Goal: Information Seeking & Learning: Learn about a topic

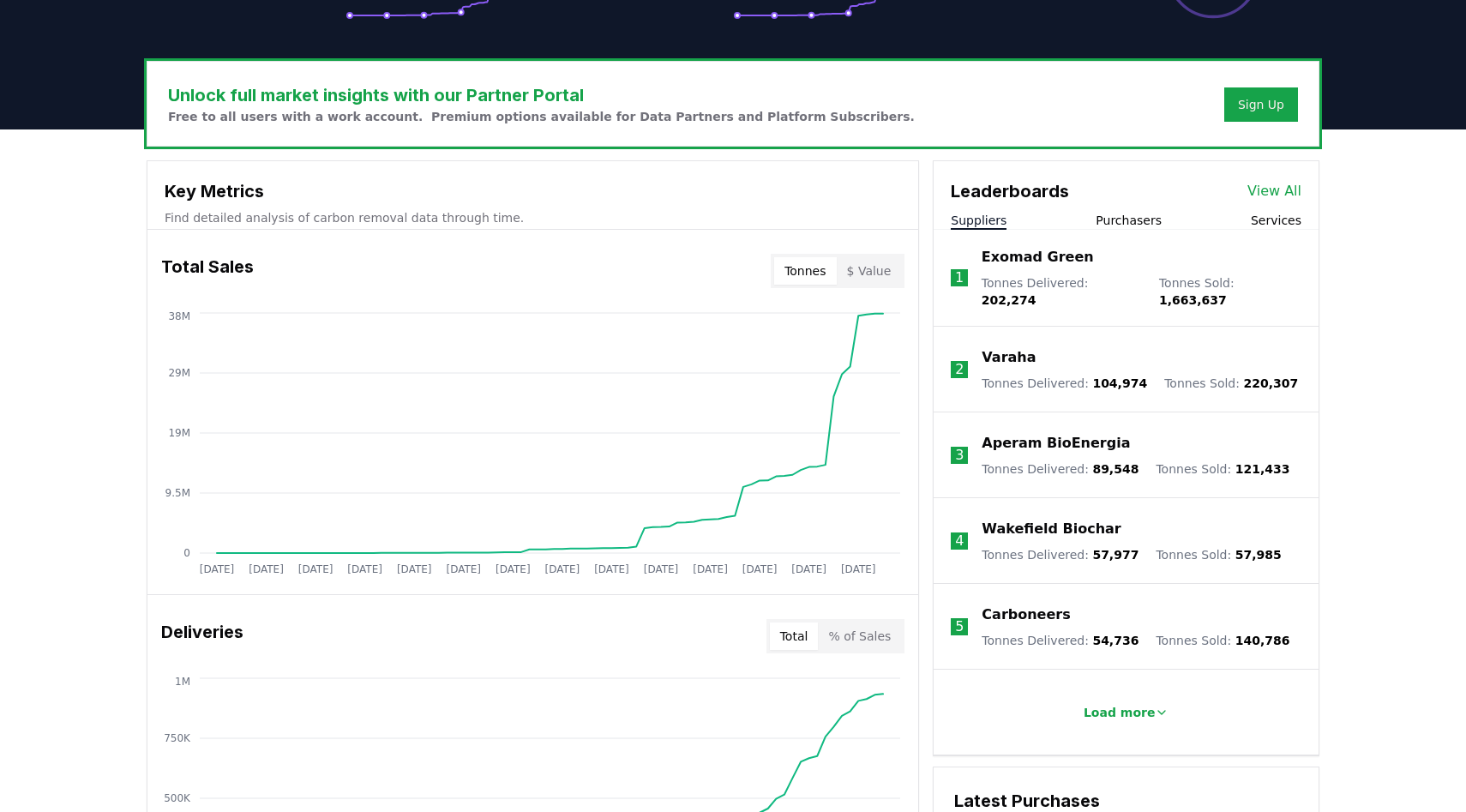
scroll to position [483, 0]
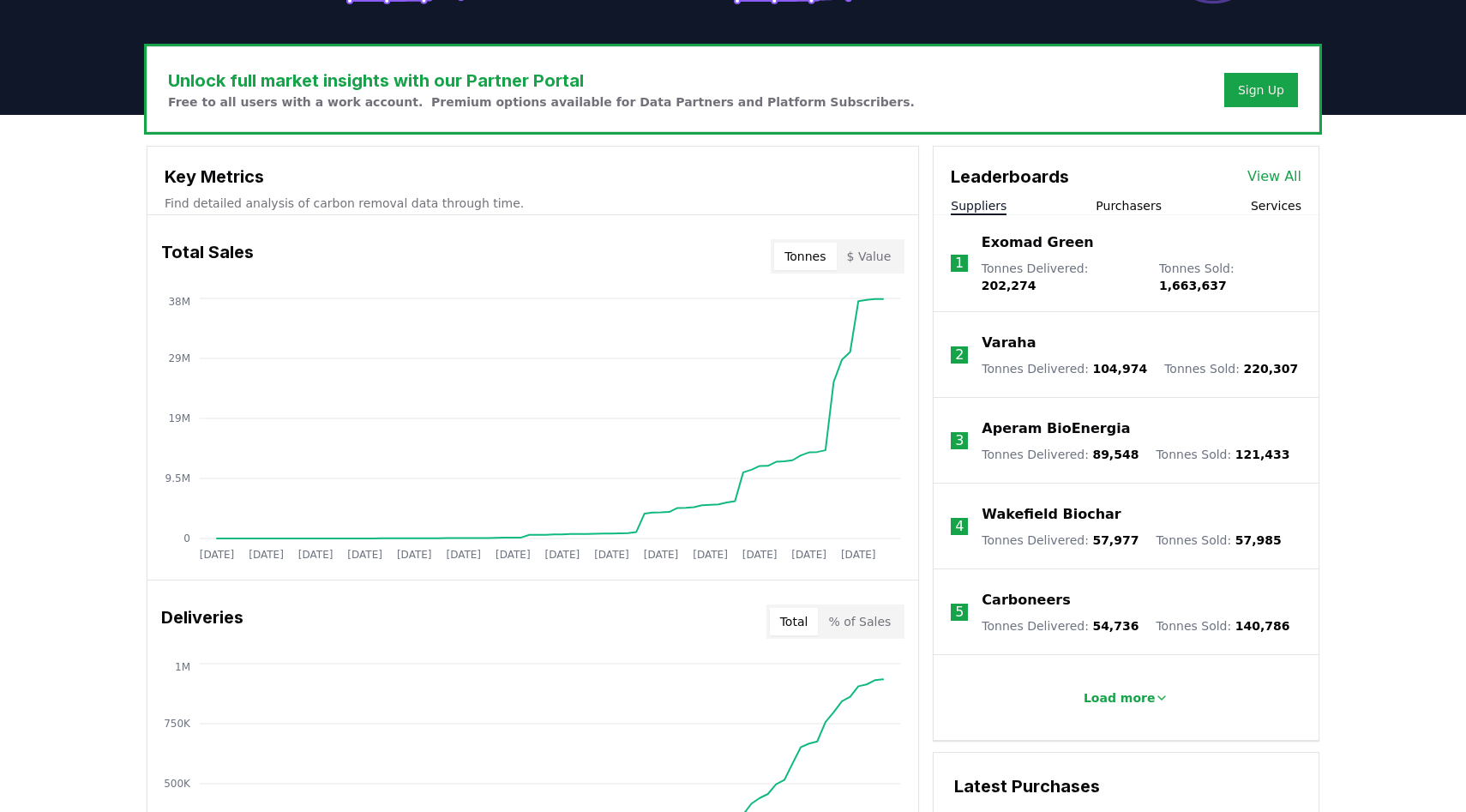
click at [1133, 211] on button "Purchasers" at bounding box center [1129, 206] width 66 height 17
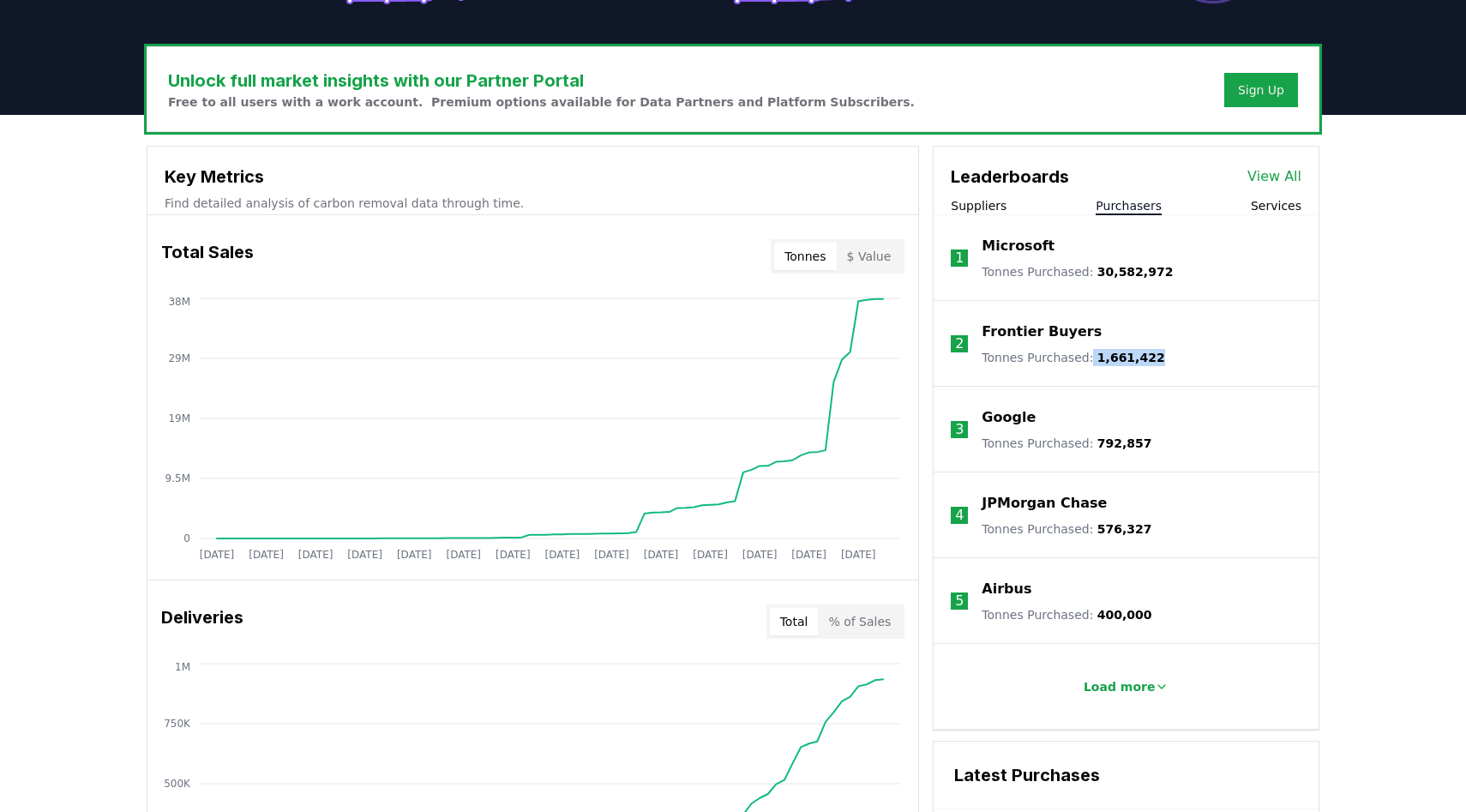
drag, startPoint x: 1088, startPoint y: 359, endPoint x: 1152, endPoint y: 353, distance: 64.3
click at [1152, 353] on li "2 Frontier Buyers Tonnes Purchased : 1,661,422" at bounding box center [1127, 344] width 385 height 86
drag, startPoint x: 1152, startPoint y: 353, endPoint x: 1089, endPoint y: 352, distance: 63.0
click at [1089, 351] on li "2 Frontier Buyers Tonnes Purchased : 1,661,422" at bounding box center [1127, 344] width 385 height 86
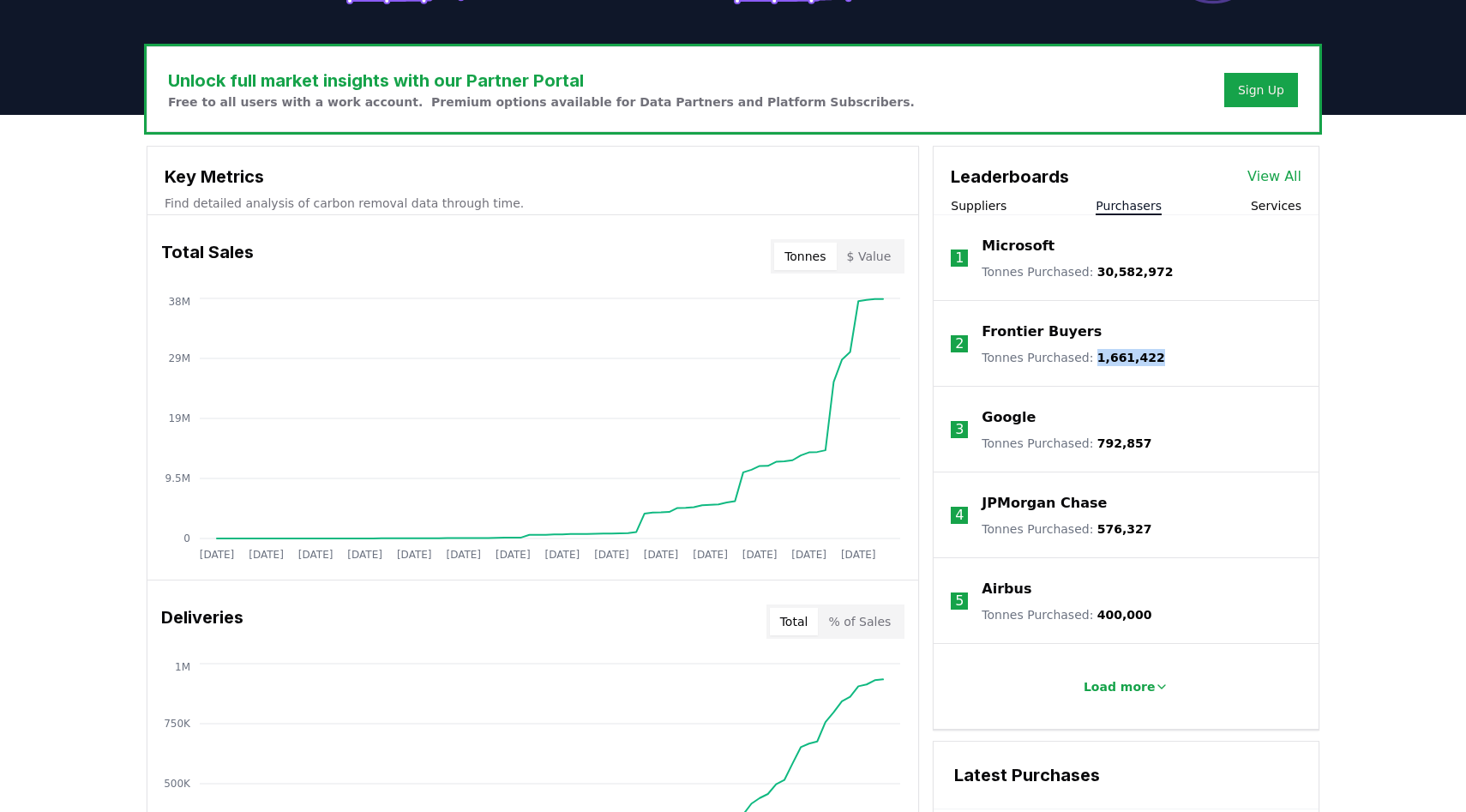
click at [1089, 352] on p "Tonnes Purchased : 1,661,422" at bounding box center [1073, 357] width 182 height 17
drag, startPoint x: 1091, startPoint y: 443, endPoint x: 1149, endPoint y: 439, distance: 58.1
click at [1149, 439] on li "3 Google Tonnes Purchased : 792,857" at bounding box center [1127, 429] width 385 height 86
click at [1130, 680] on p "Load more" at bounding box center [1120, 686] width 72 height 17
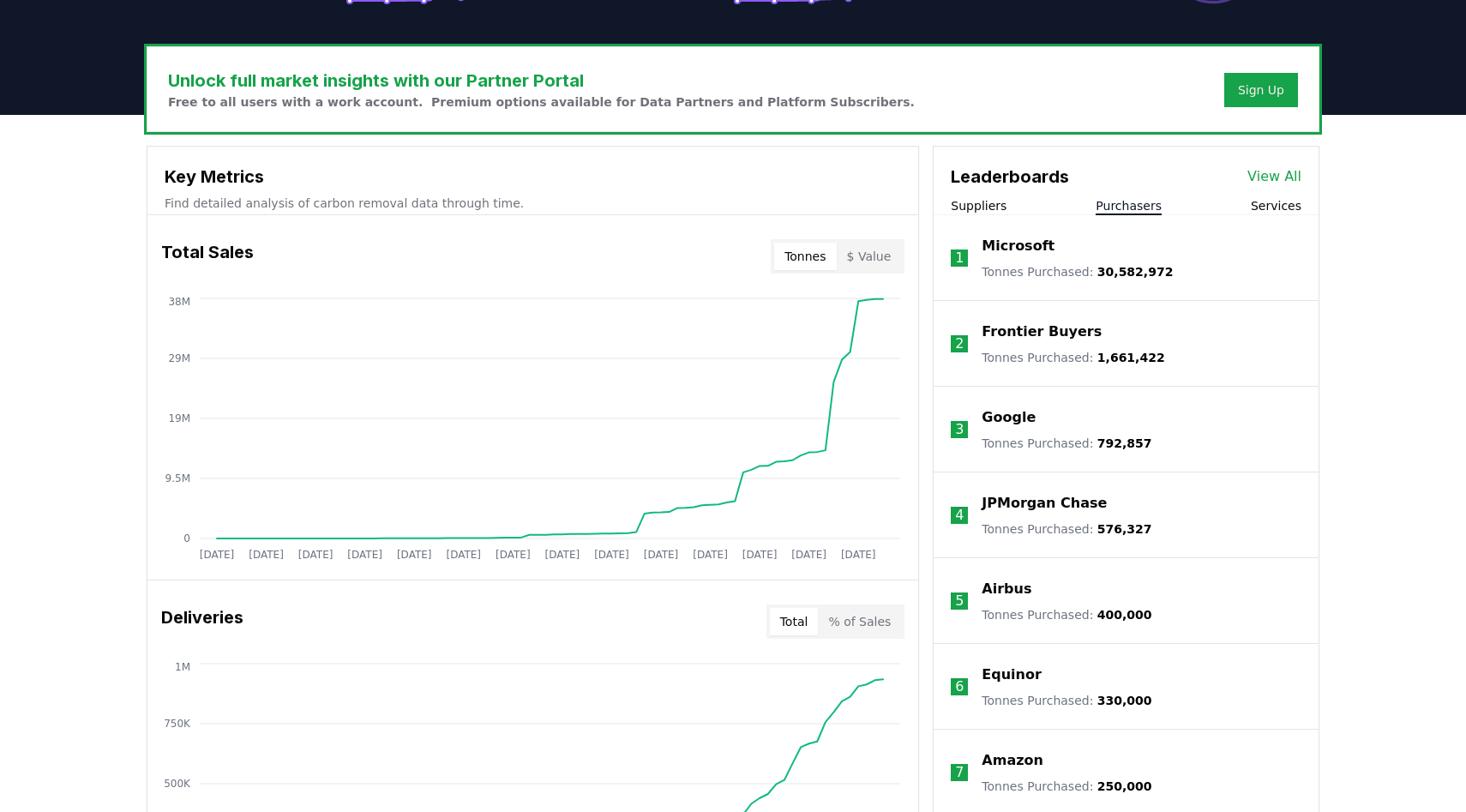
click at [1002, 209] on button "Suppliers" at bounding box center [979, 206] width 56 height 17
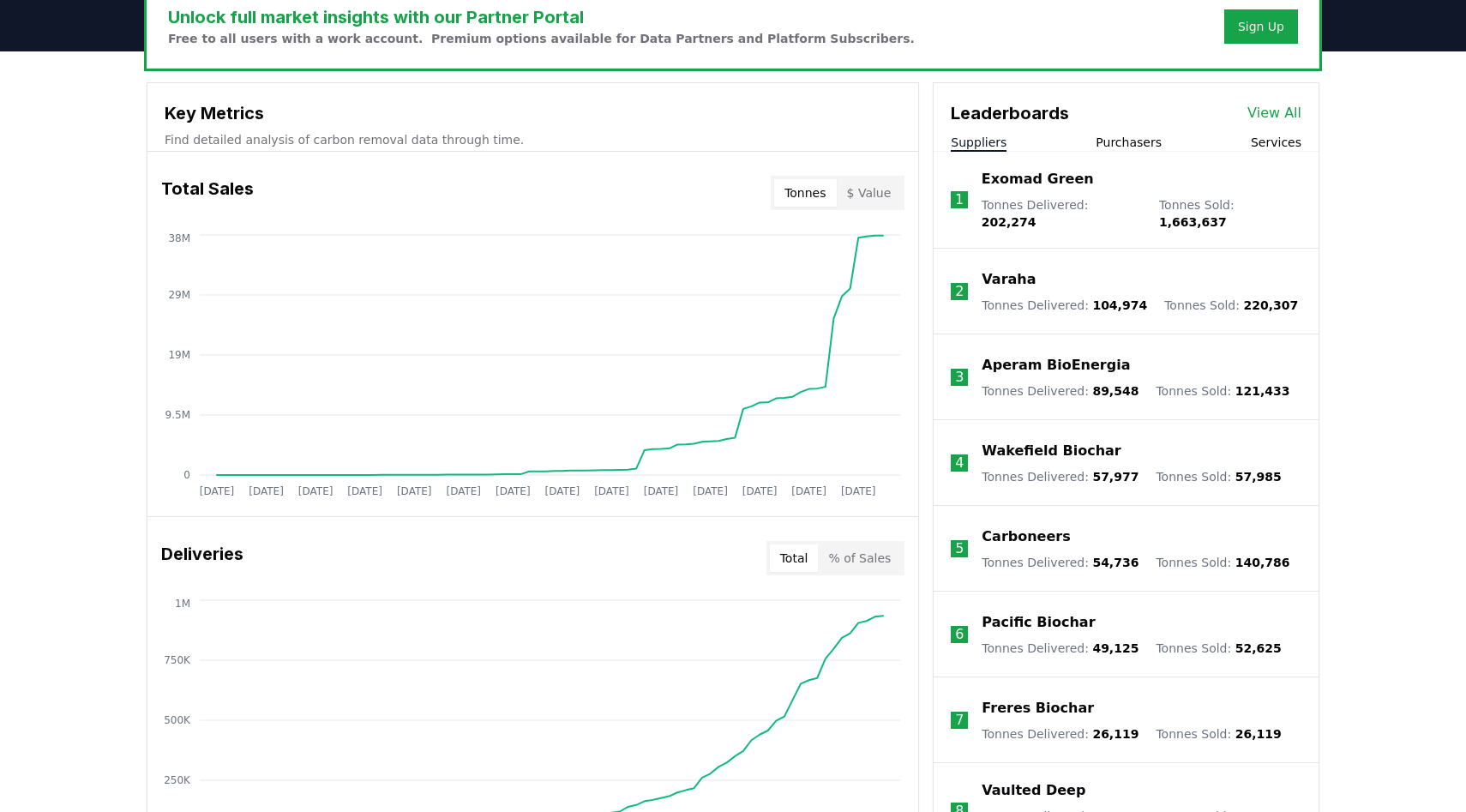
scroll to position [0, 0]
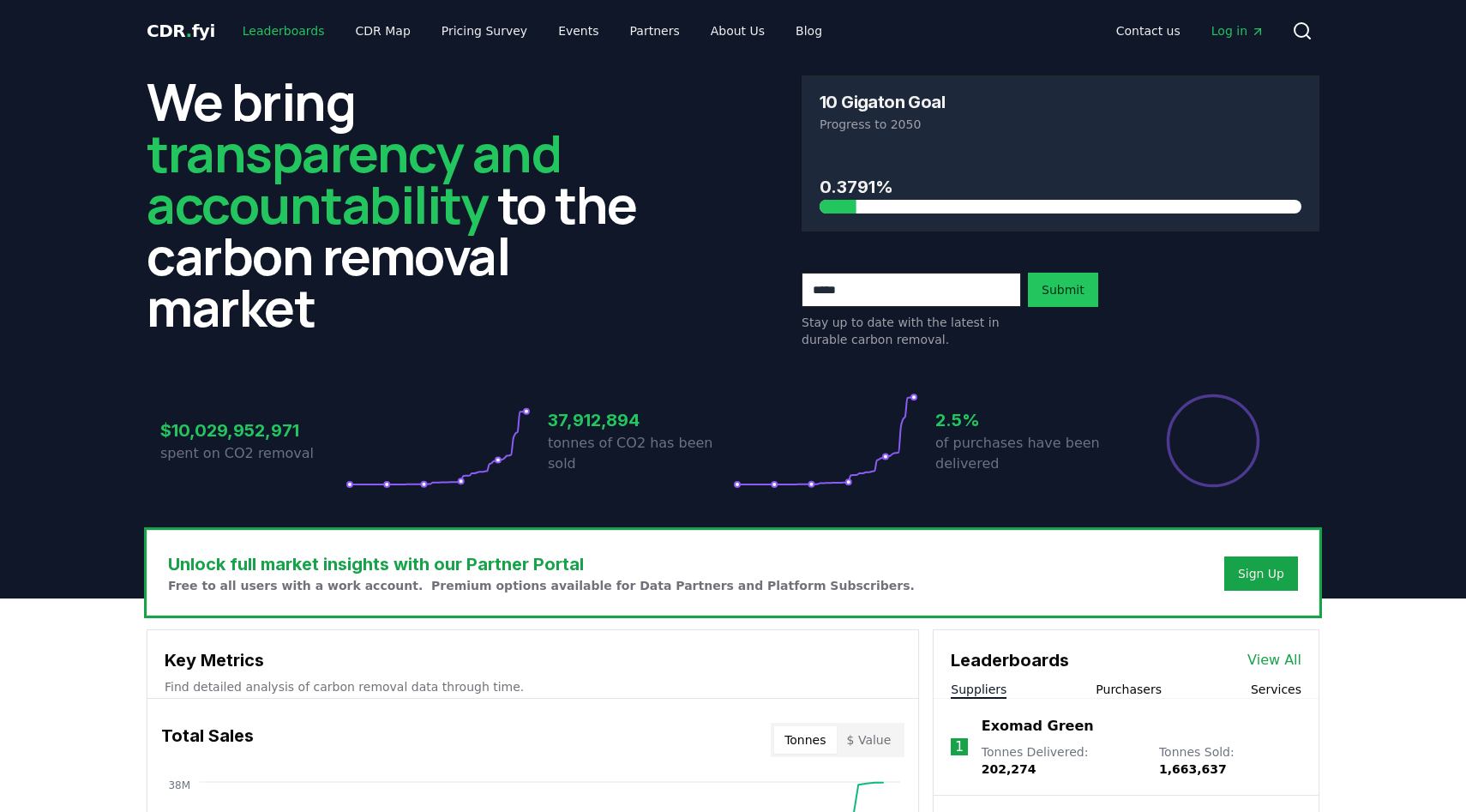
click at [286, 33] on link "Leaderboards" at bounding box center [284, 31] width 109 height 31
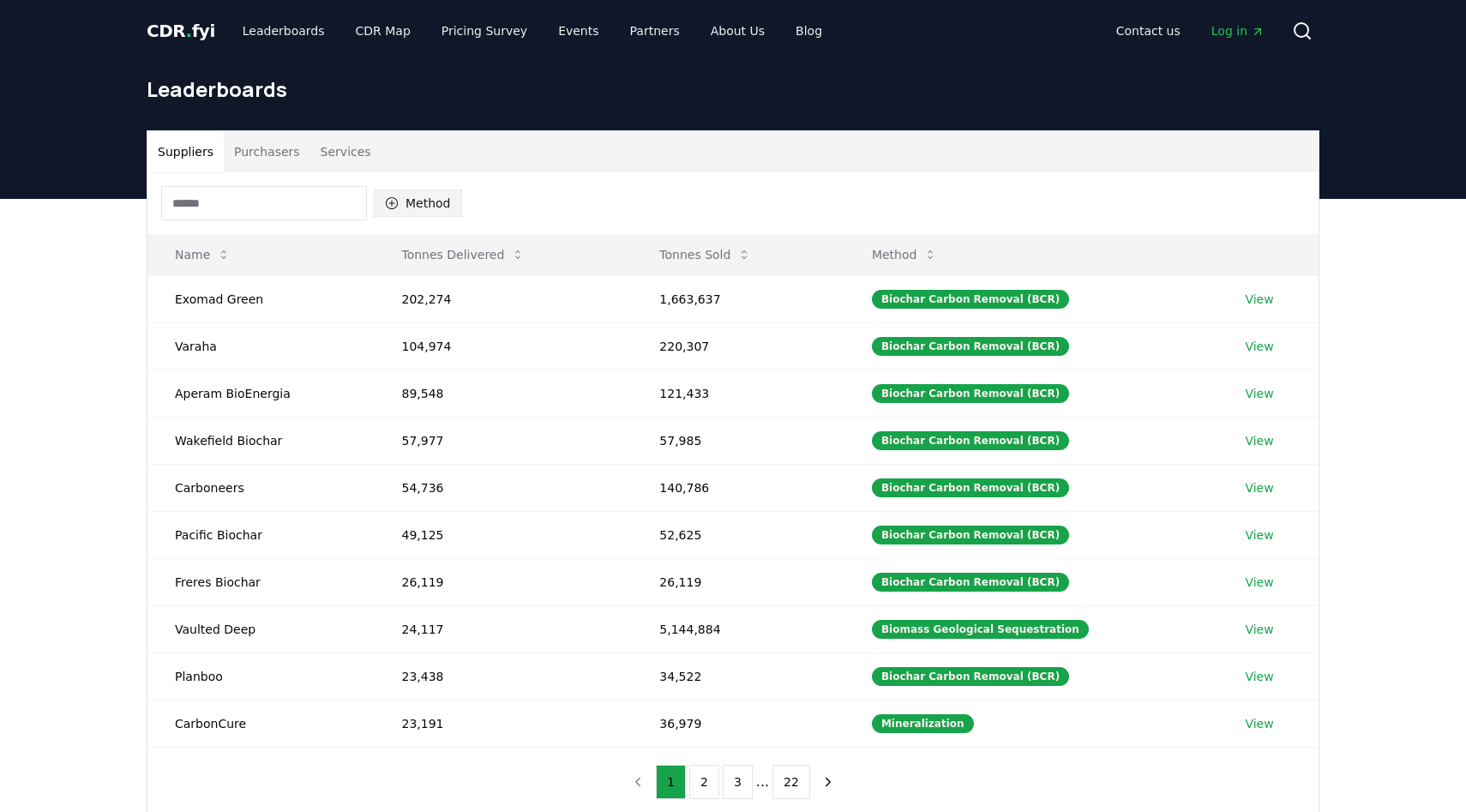
click at [398, 202] on button "Method" at bounding box center [418, 203] width 89 height 28
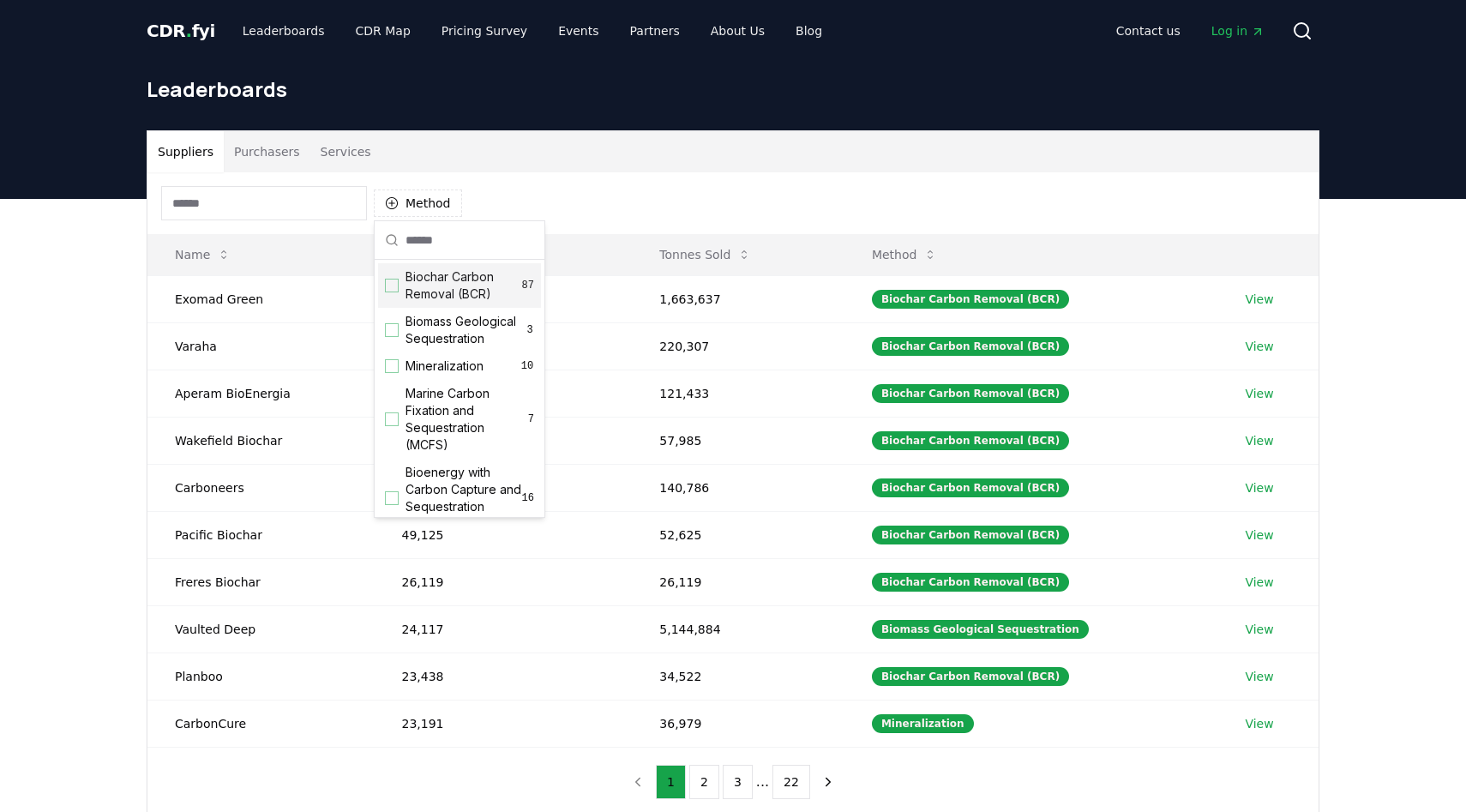
click at [750, 180] on div "Method" at bounding box center [733, 203] width 1171 height 62
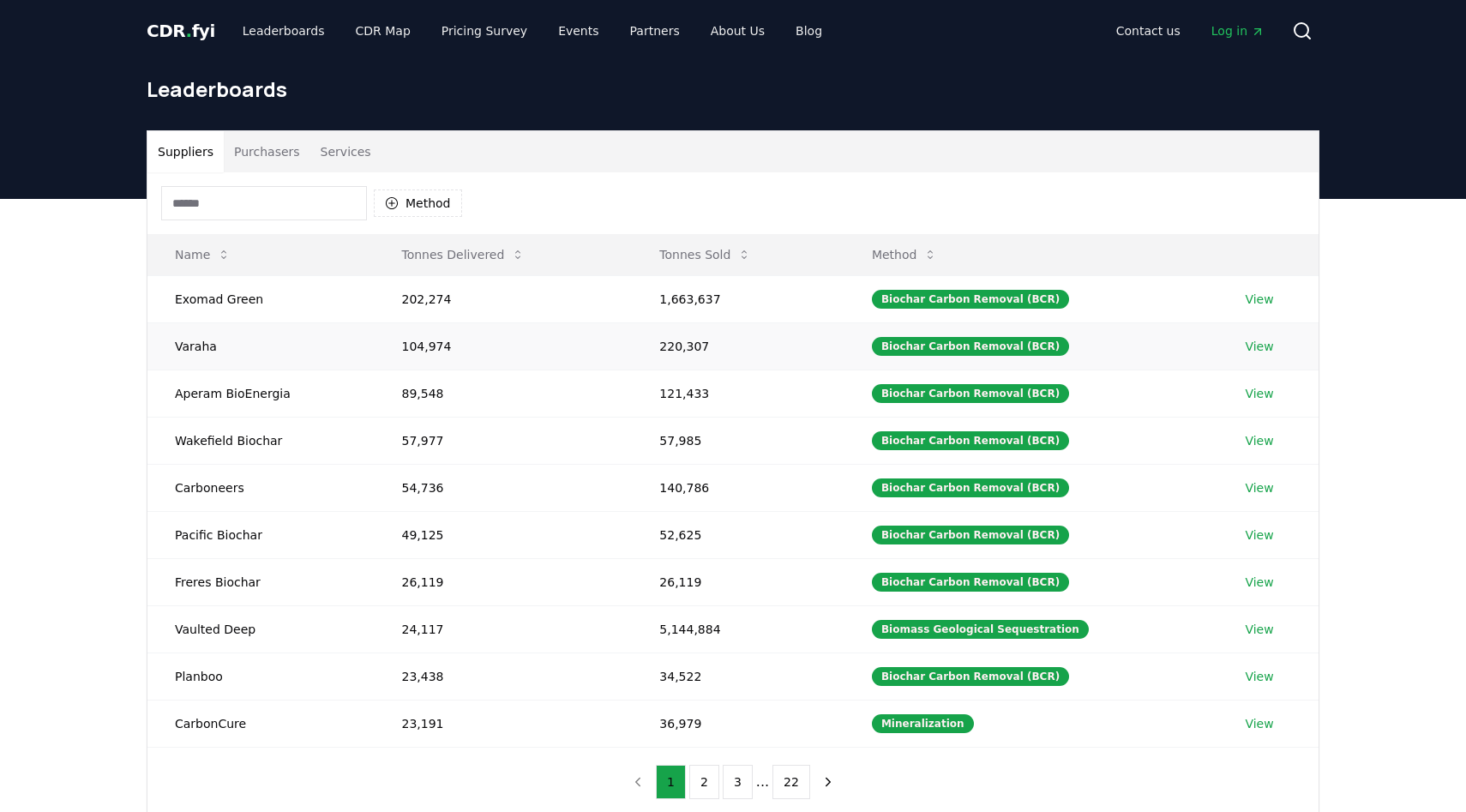
click at [1262, 346] on link "View" at bounding box center [1259, 346] width 29 height 17
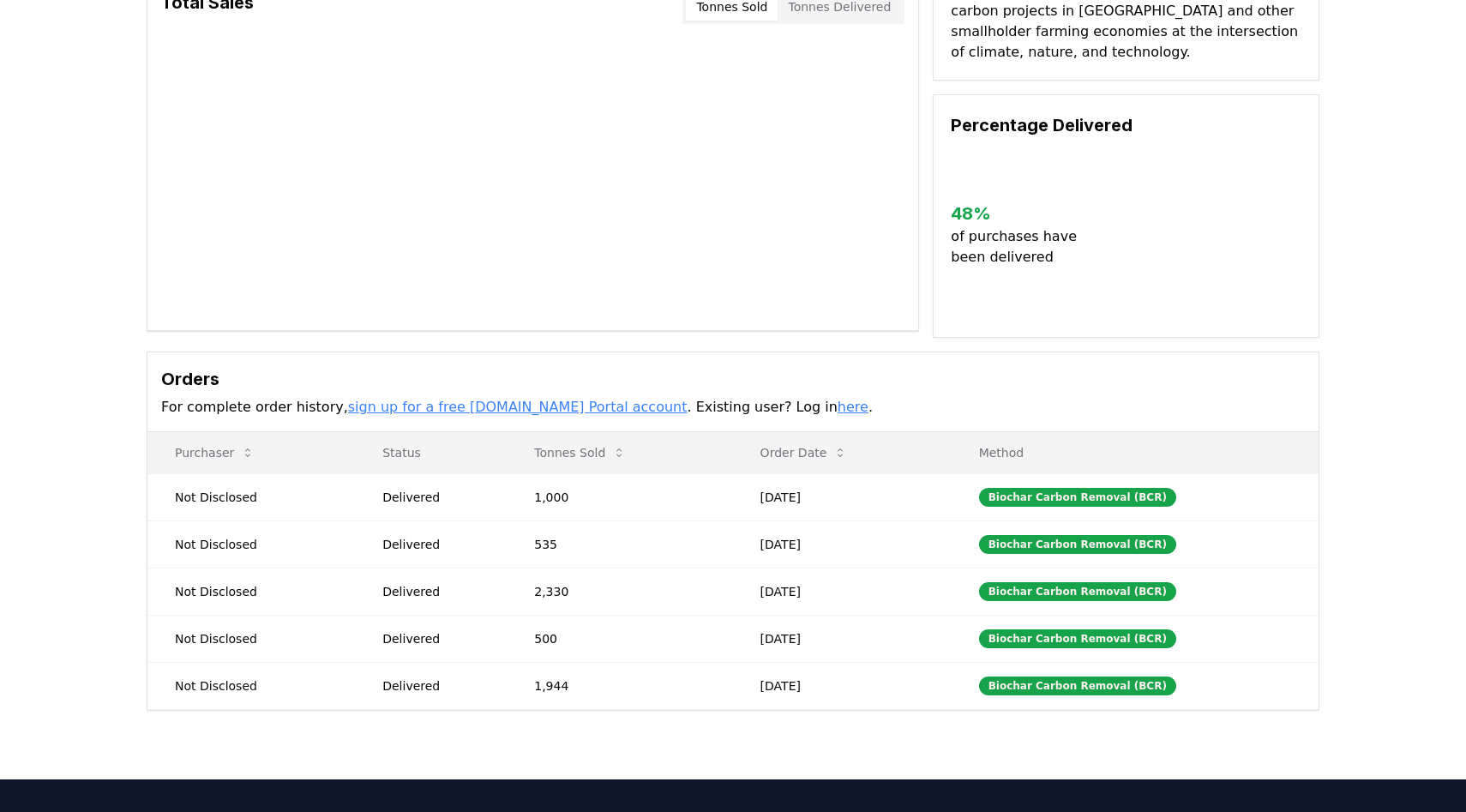
scroll to position [405, 0]
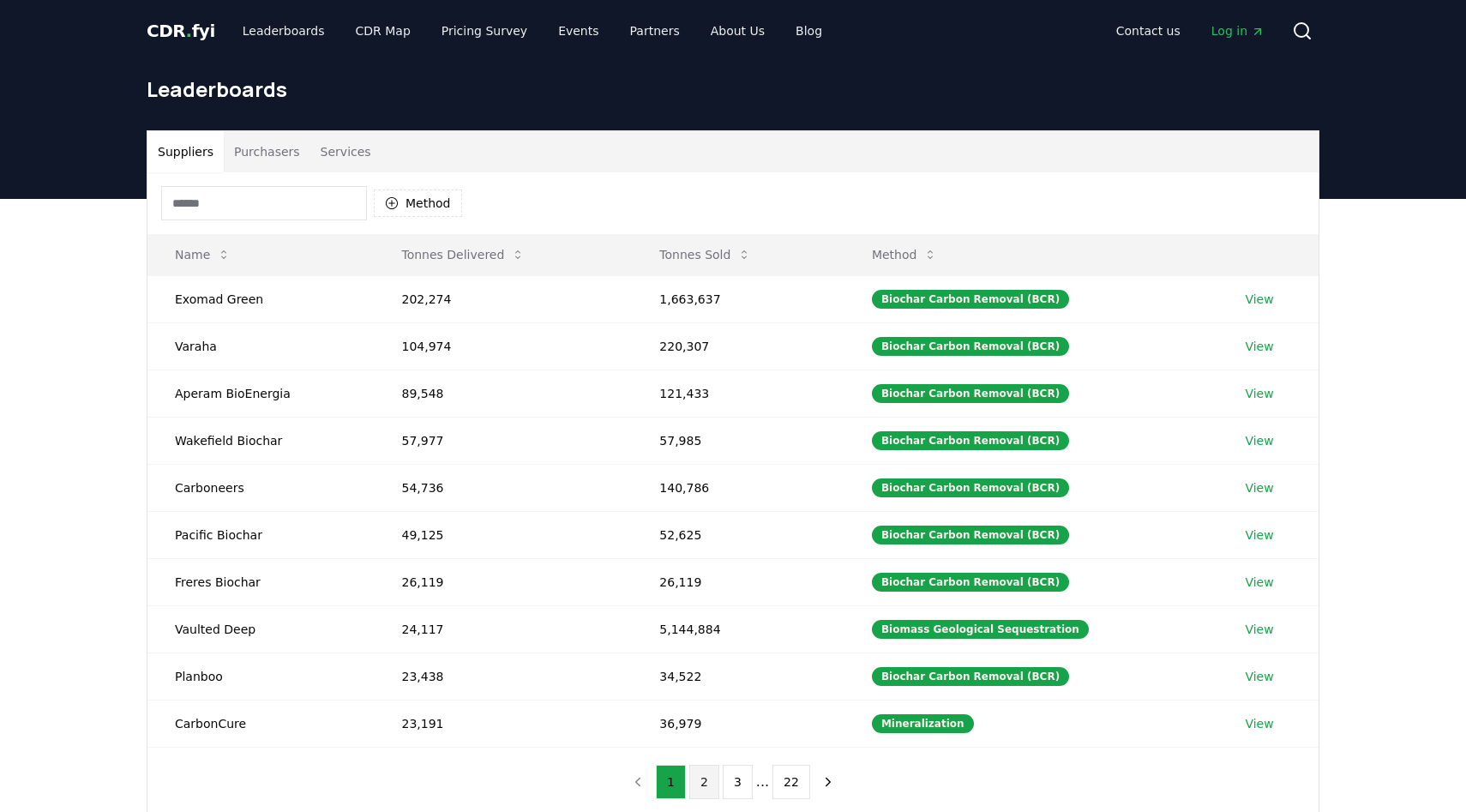
click at [704, 776] on button "2" at bounding box center [704, 782] width 30 height 35
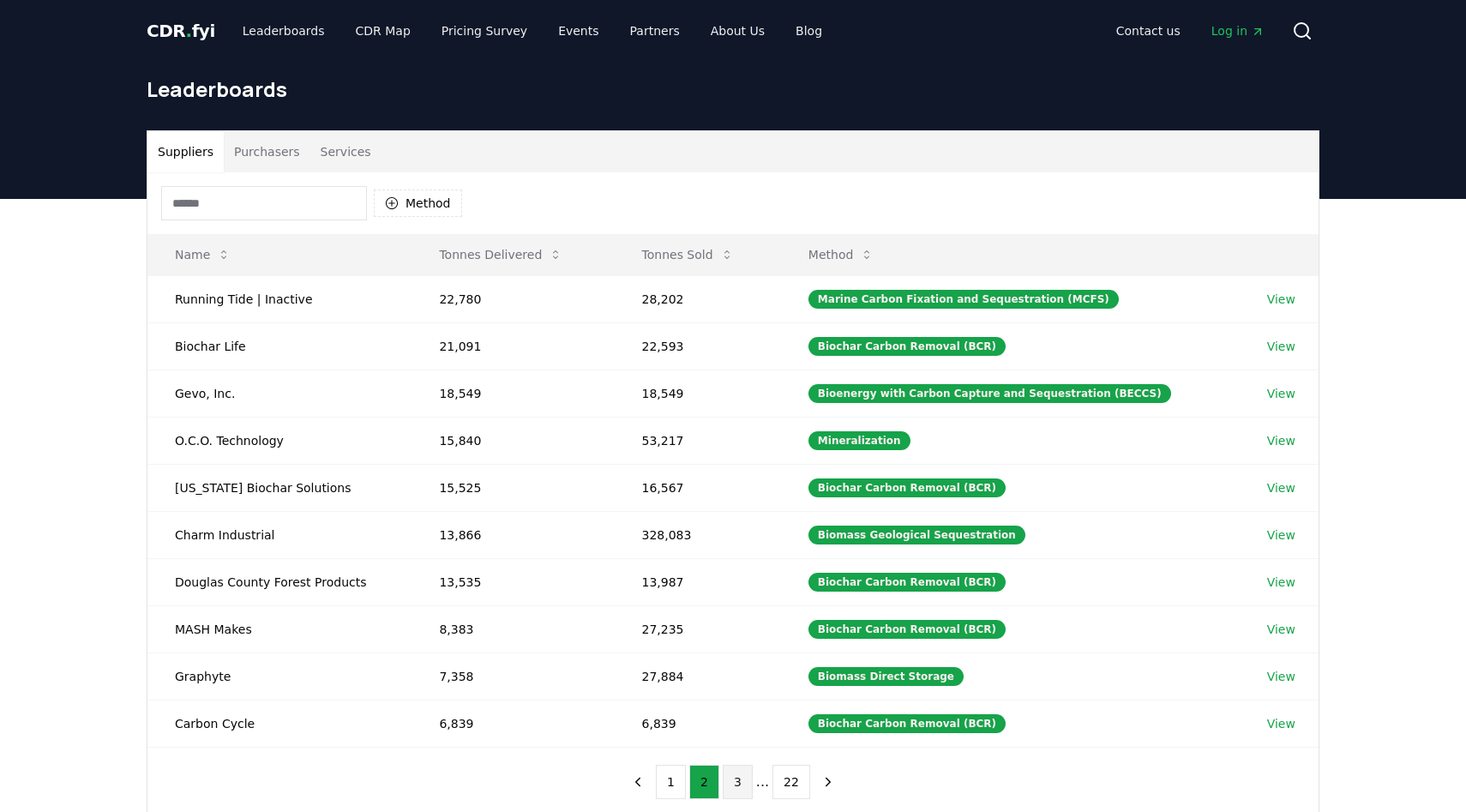
click at [739, 776] on button "3" at bounding box center [738, 782] width 30 height 35
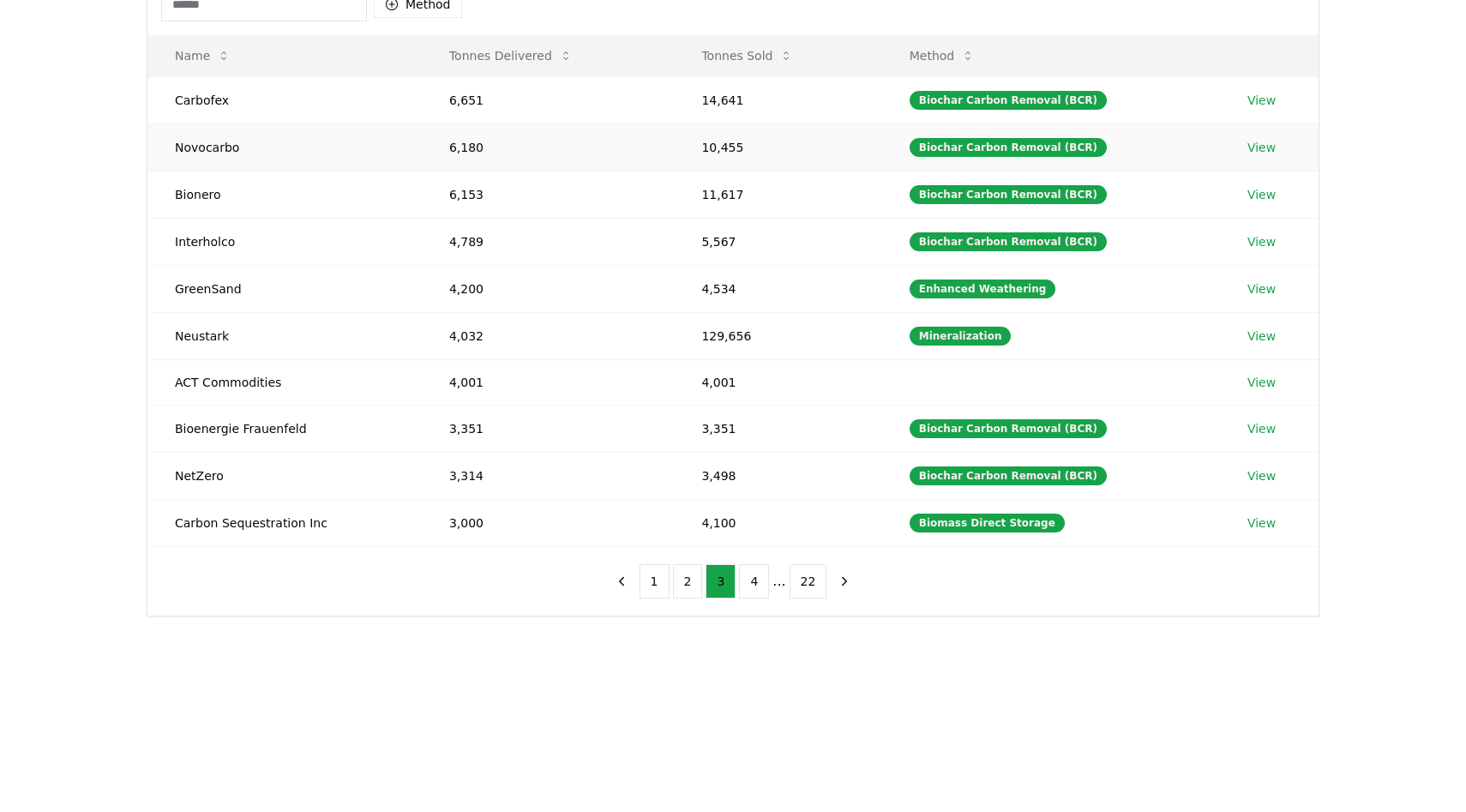
scroll to position [202, 0]
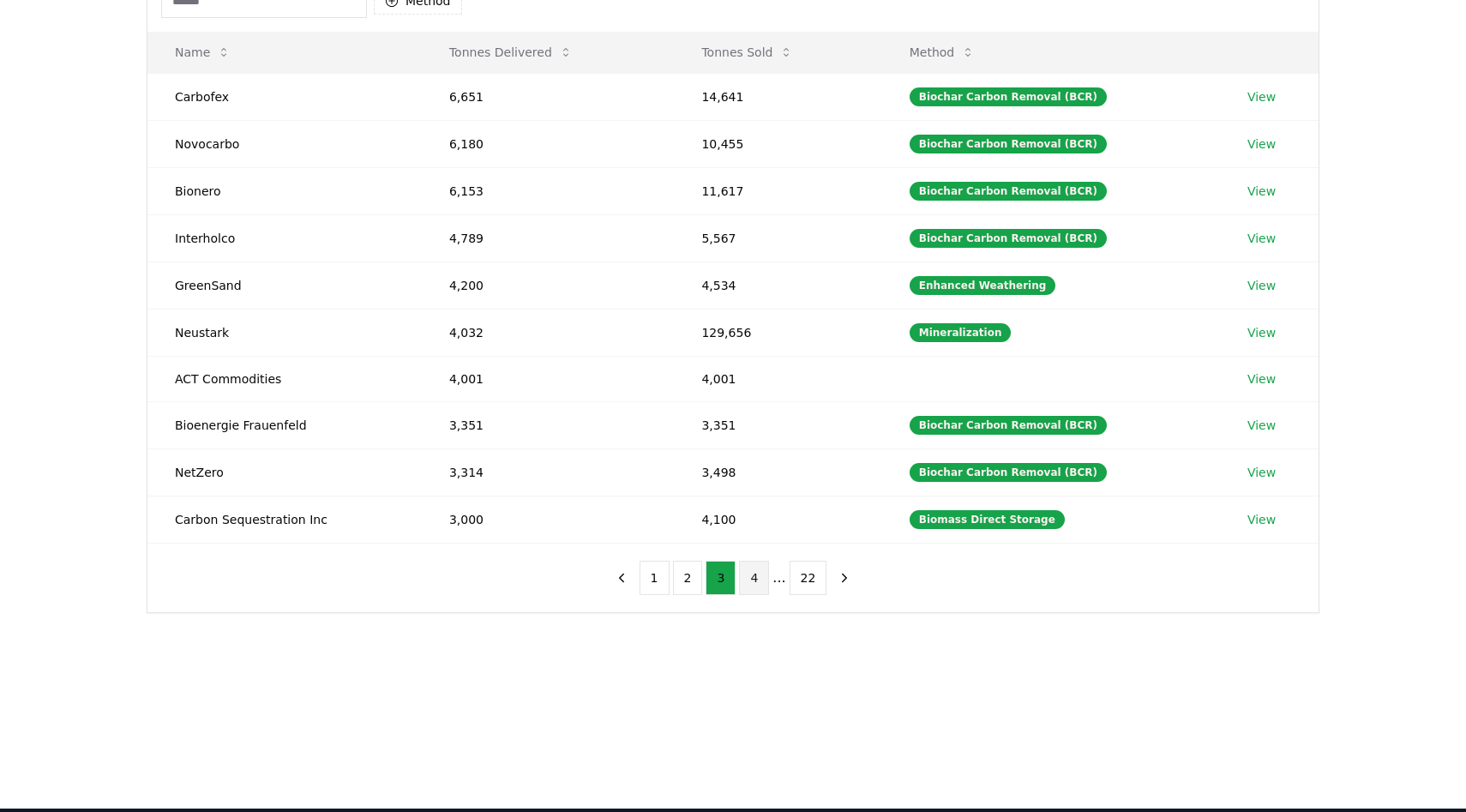
click at [753, 576] on button "4" at bounding box center [754, 578] width 30 height 35
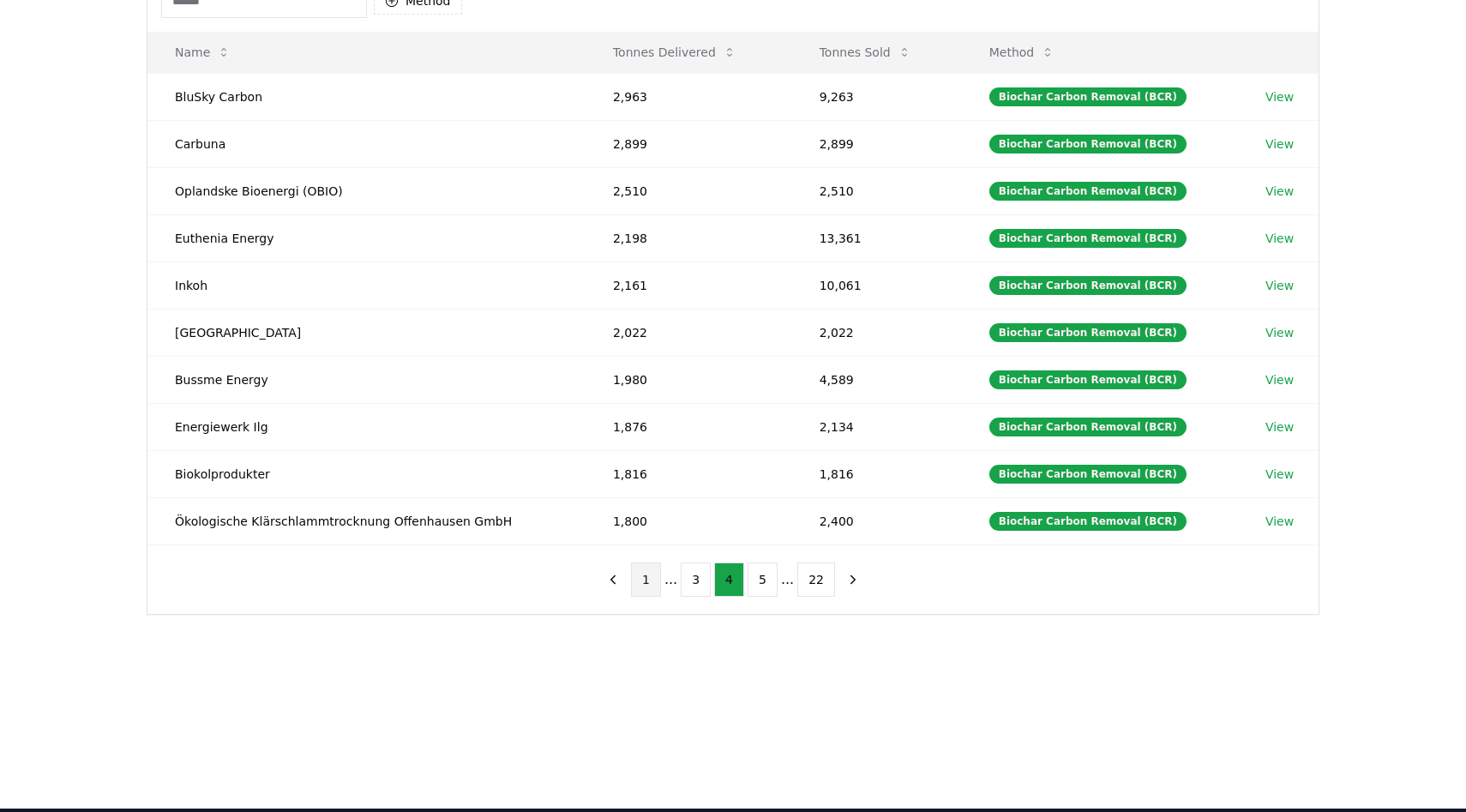
click at [643, 584] on button "1" at bounding box center [646, 580] width 30 height 35
